Goal: Navigation & Orientation: Find specific page/section

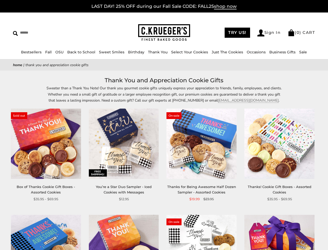
click at [164, 125] on div "**********" at bounding box center [198, 154] width 78 height 93
click at [48, 32] on input "Search" at bounding box center [47, 33] width 69 height 8
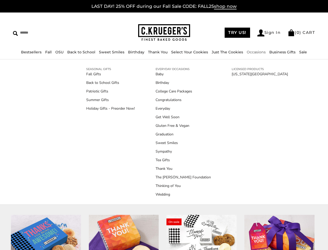
click at [255, 52] on link "Occasions" at bounding box center [256, 52] width 19 height 5
click at [164, 162] on link "Tea Gifts" at bounding box center [183, 159] width 55 height 5
